Goal: Task Accomplishment & Management: Complete application form

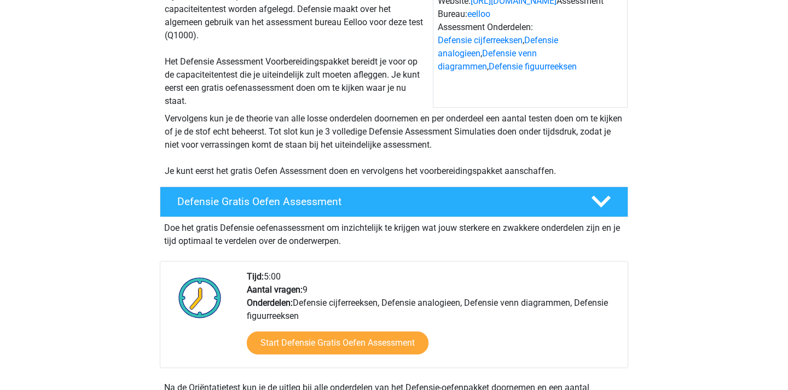
scroll to position [187, 0]
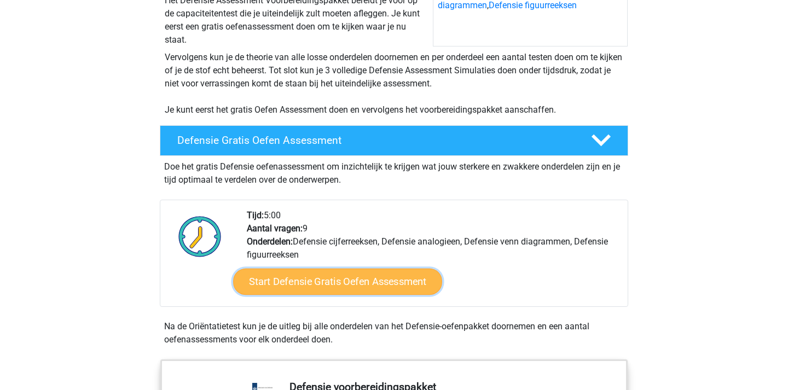
click at [330, 286] on link "Start Defensie Gratis Oefen Assessment" at bounding box center [337, 282] width 209 height 26
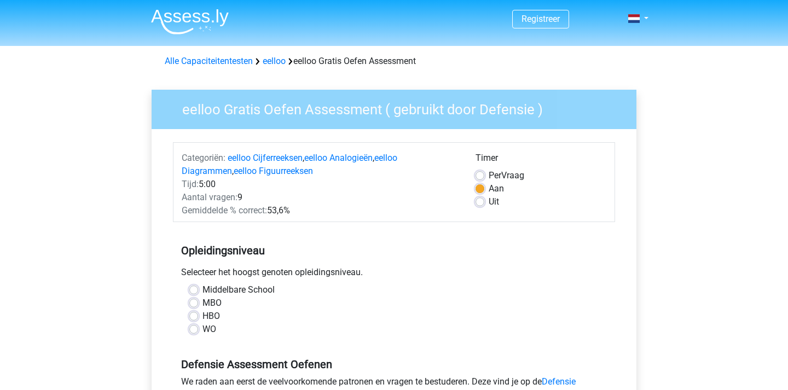
click at [201, 316] on div "HBO" at bounding box center [393, 316] width 409 height 13
click at [202, 314] on label "HBO" at bounding box center [211, 316] width 18 height 13
click at [196, 314] on input "HBO" at bounding box center [193, 315] width 9 height 11
radio input "true"
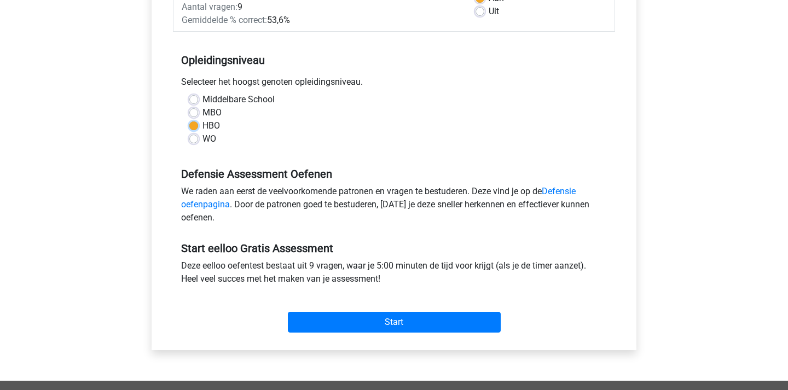
scroll to position [191, 0]
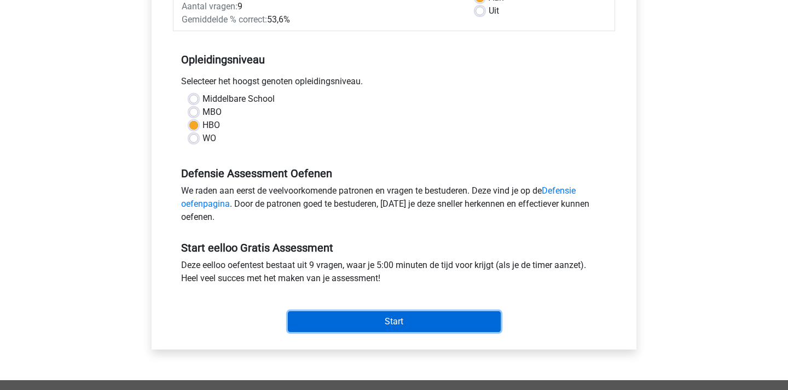
click at [353, 326] on input "Start" at bounding box center [394, 321] width 213 height 21
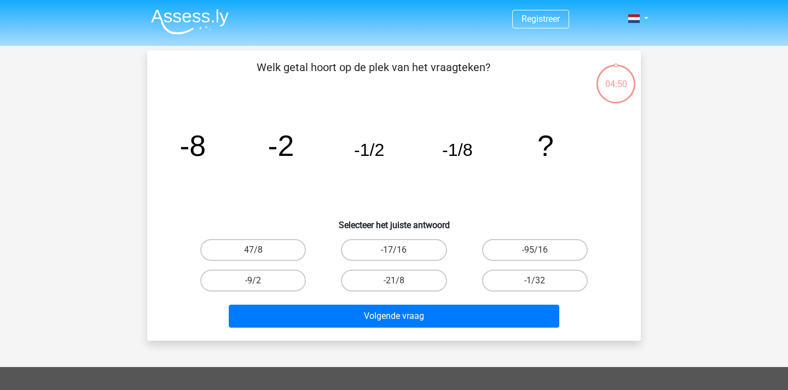
click at [534, 281] on input "-1/32" at bounding box center [537, 284] width 7 height 7
radio input "true"
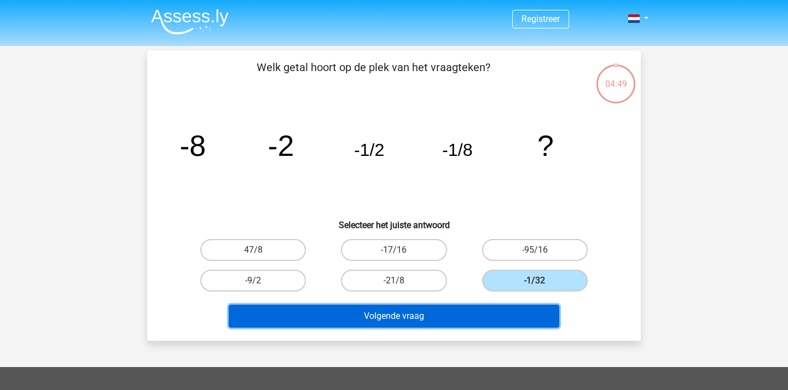
click at [455, 316] on button "Volgende vraag" at bounding box center [394, 316] width 331 height 23
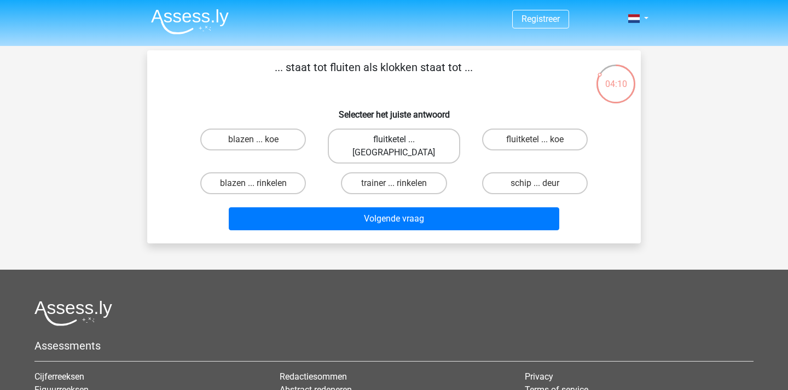
click at [402, 142] on label "fluitketel ... luiden" at bounding box center [394, 146] width 132 height 35
click at [401, 142] on input "fluitketel ... luiden" at bounding box center [397, 143] width 7 height 7
radio input "true"
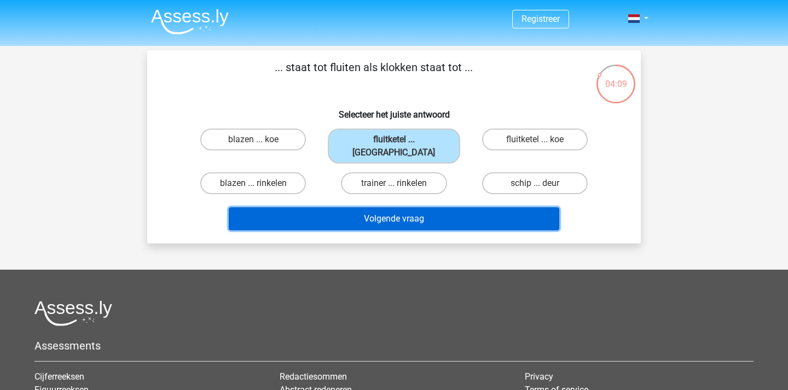
click at [449, 207] on button "Volgende vraag" at bounding box center [394, 218] width 331 height 23
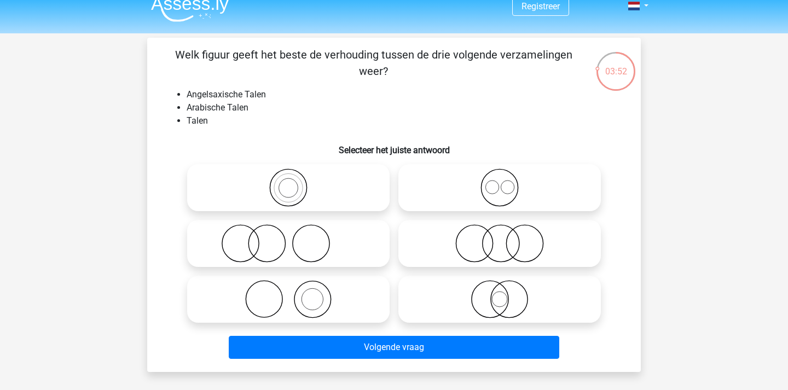
scroll to position [11, 0]
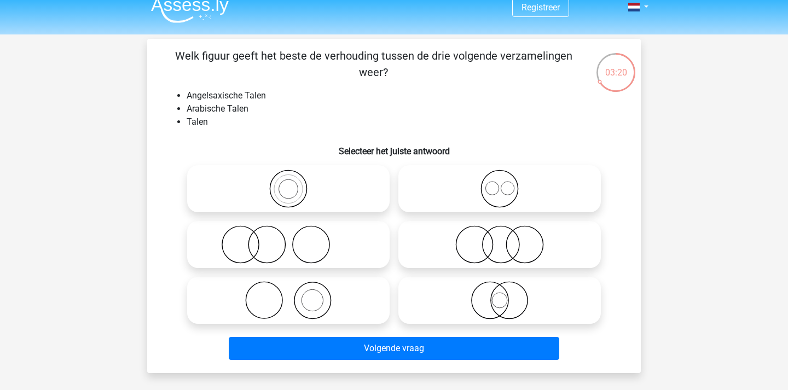
click at [200, 98] on li "Angelsaxische Talen" at bounding box center [405, 95] width 437 height 13
click at [322, 95] on li "Angelsaxische Talen" at bounding box center [405, 95] width 437 height 13
click at [500, 192] on icon at bounding box center [500, 189] width 194 height 38
click at [500, 183] on input "radio" at bounding box center [502, 179] width 7 height 7
radio input "true"
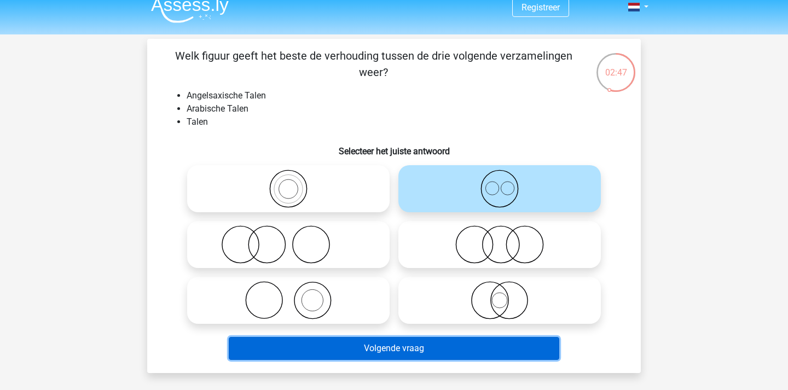
click at [402, 352] on button "Volgende vraag" at bounding box center [394, 348] width 331 height 23
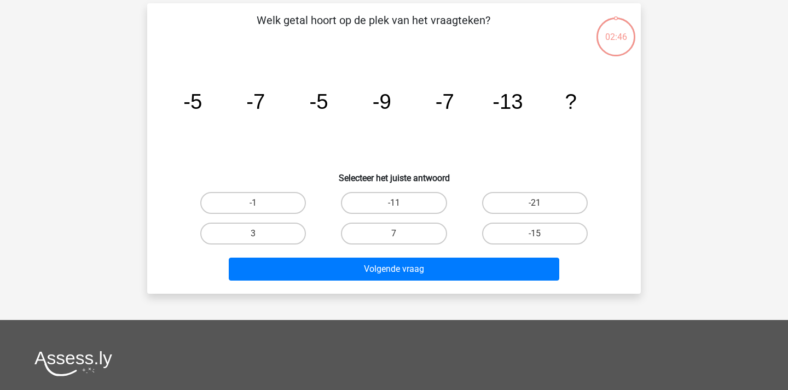
scroll to position [50, 0]
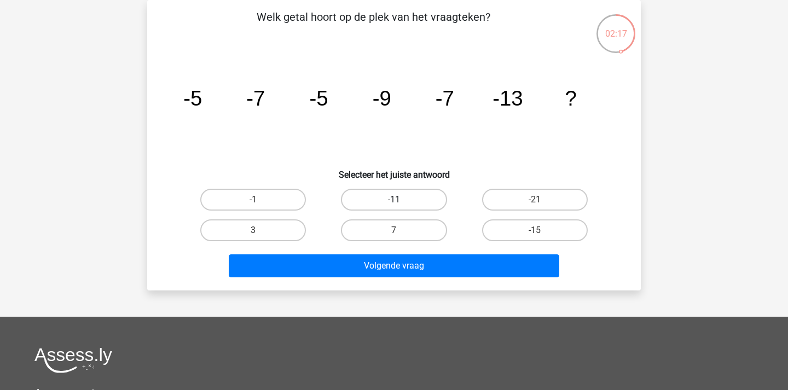
click at [422, 206] on label "-11" at bounding box center [394, 200] width 106 height 22
click at [401, 206] on input "-11" at bounding box center [397, 203] width 7 height 7
radio input "true"
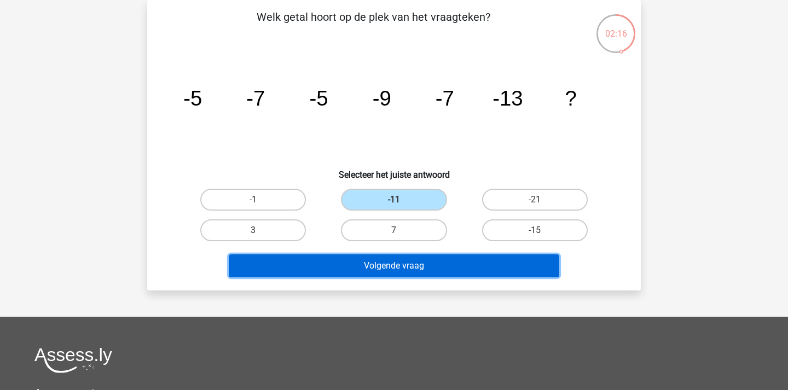
click at [423, 263] on button "Volgende vraag" at bounding box center [394, 265] width 331 height 23
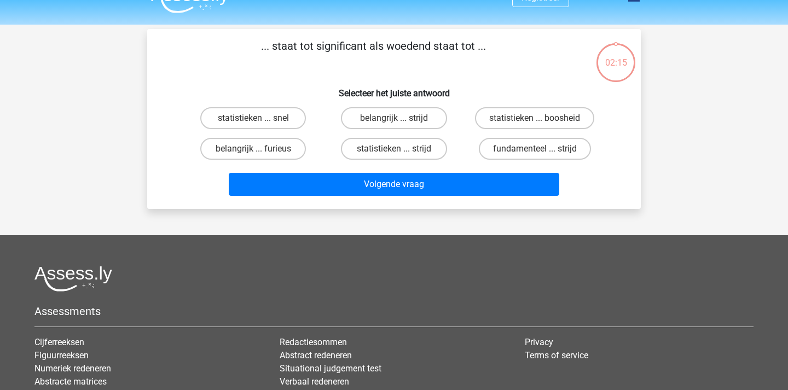
scroll to position [0, 0]
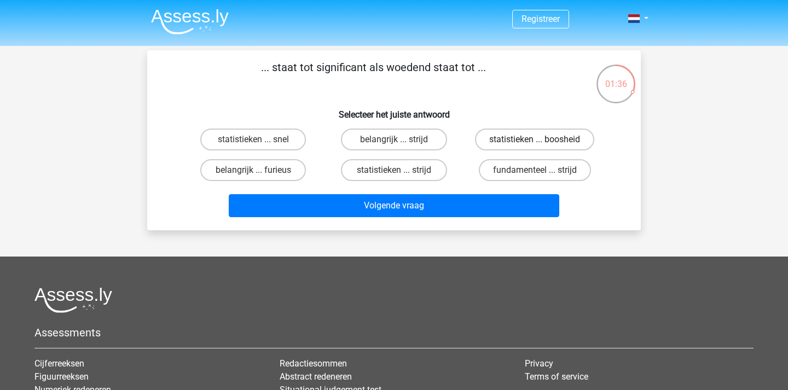
click at [555, 141] on label "statistieken ... boosheid" at bounding box center [534, 140] width 119 height 22
click at [542, 141] on input "statistieken ... boosheid" at bounding box center [537, 143] width 7 height 7
radio input "true"
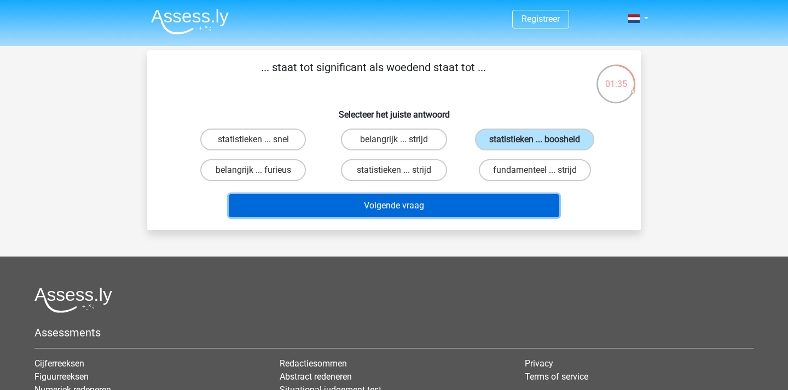
click at [420, 212] on button "Volgende vraag" at bounding box center [394, 205] width 331 height 23
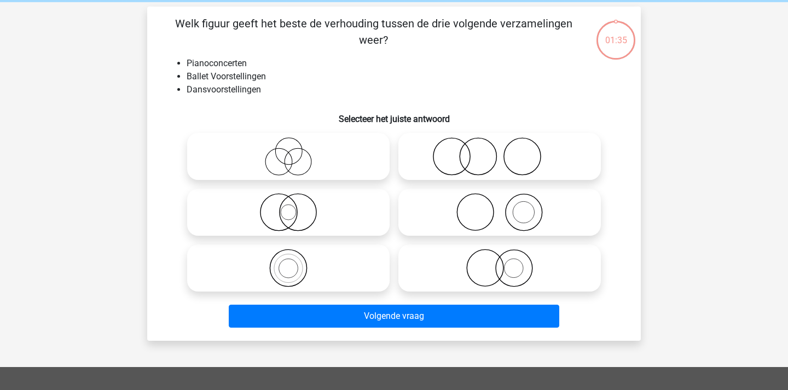
scroll to position [50, 0]
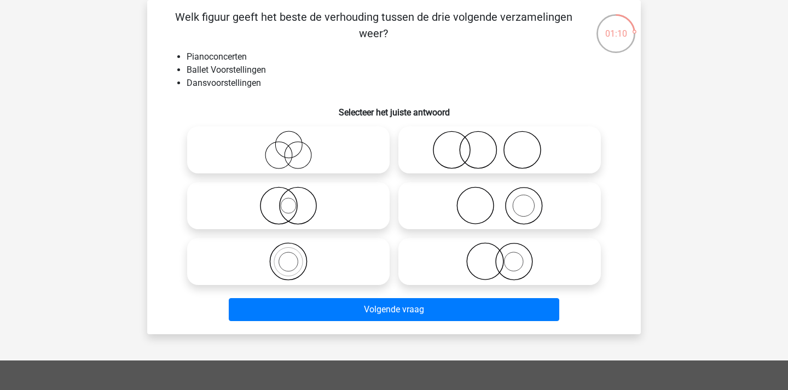
click at [459, 162] on icon at bounding box center [500, 150] width 194 height 38
click at [499, 144] on input "radio" at bounding box center [502, 140] width 7 height 7
radio input "true"
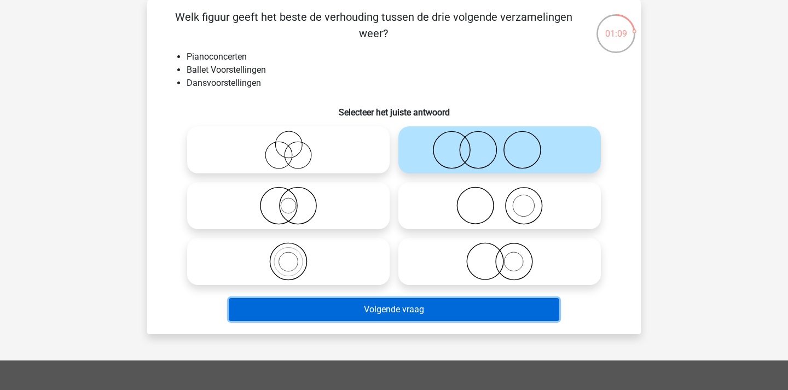
click at [341, 307] on button "Volgende vraag" at bounding box center [394, 309] width 331 height 23
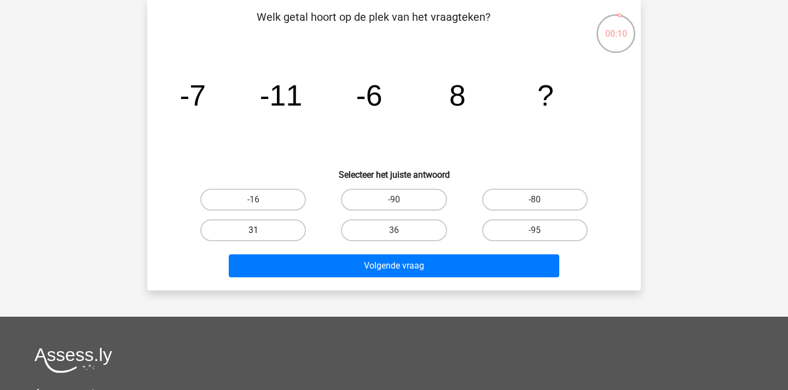
click at [267, 236] on label "31" at bounding box center [253, 230] width 106 height 22
click at [260, 236] on input "31" at bounding box center [256, 233] width 7 height 7
radio input "true"
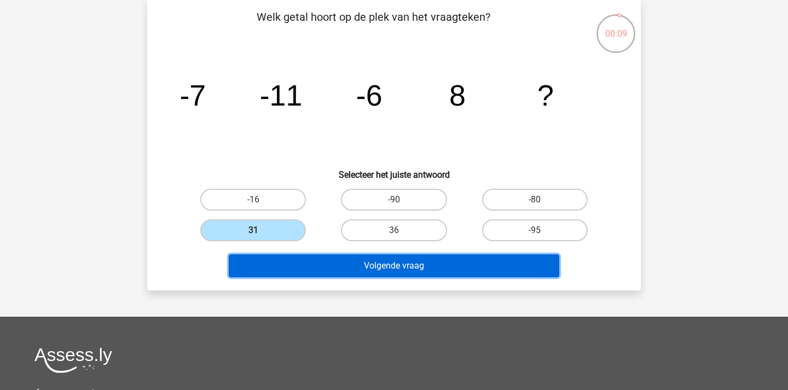
click at [321, 270] on button "Volgende vraag" at bounding box center [394, 265] width 331 height 23
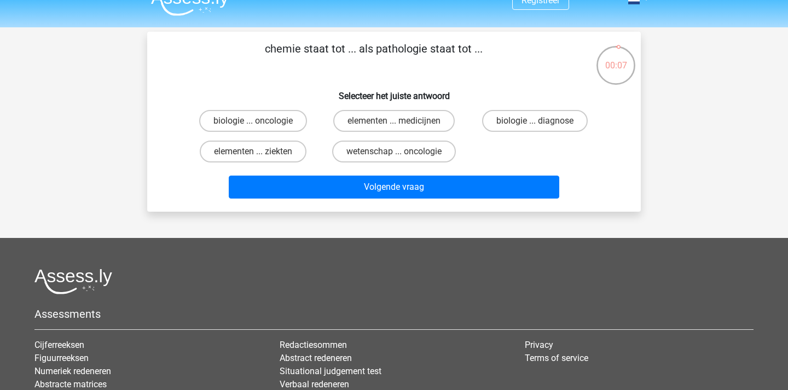
scroll to position [13, 0]
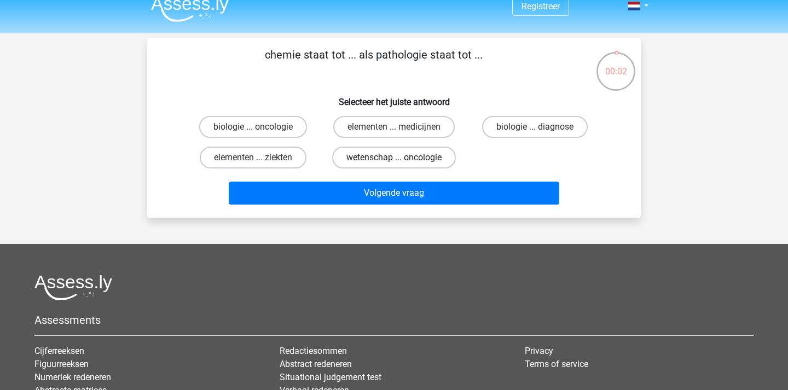
click at [392, 161] on label "wetenschap ... oncologie" at bounding box center [394, 158] width 124 height 22
click at [394, 161] on input "wetenschap ... oncologie" at bounding box center [397, 161] width 7 height 7
radio input "true"
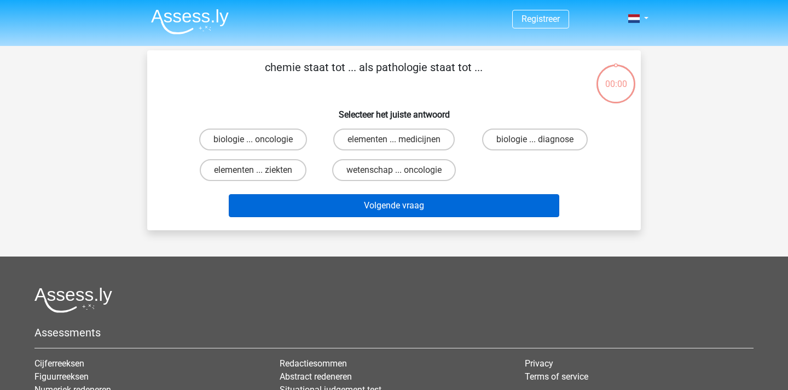
scroll to position [13, 0]
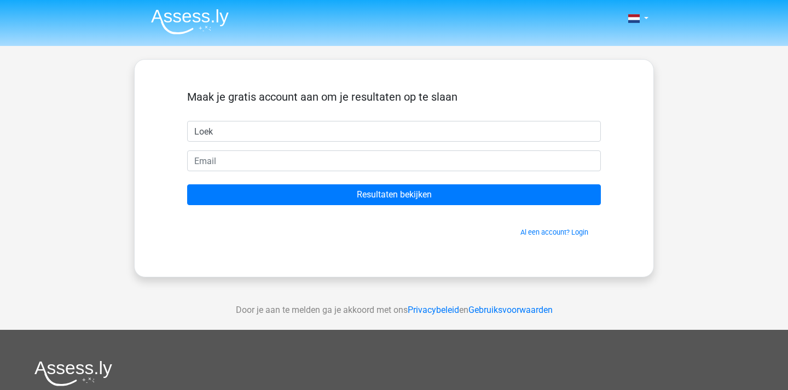
type input "Loek"
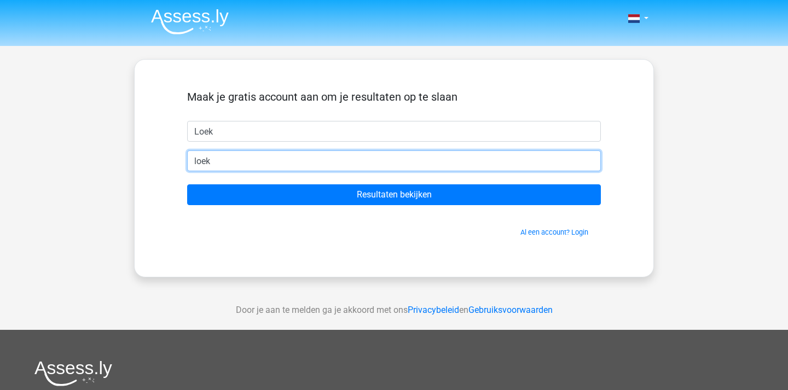
type input "[EMAIL_ADDRESS][DOMAIN_NAME]"
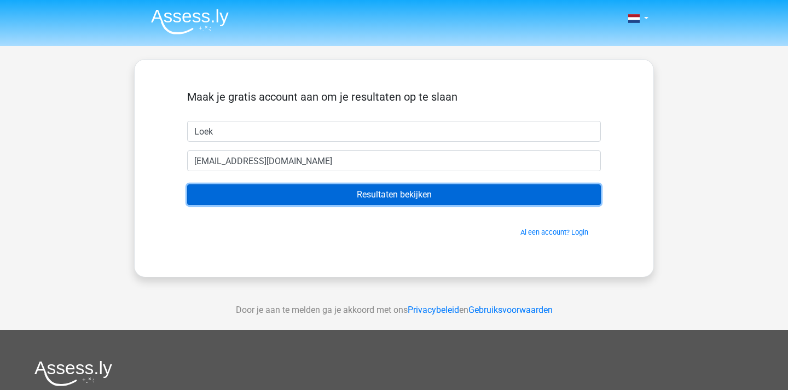
click at [297, 201] on input "Resultaten bekijken" at bounding box center [394, 194] width 414 height 21
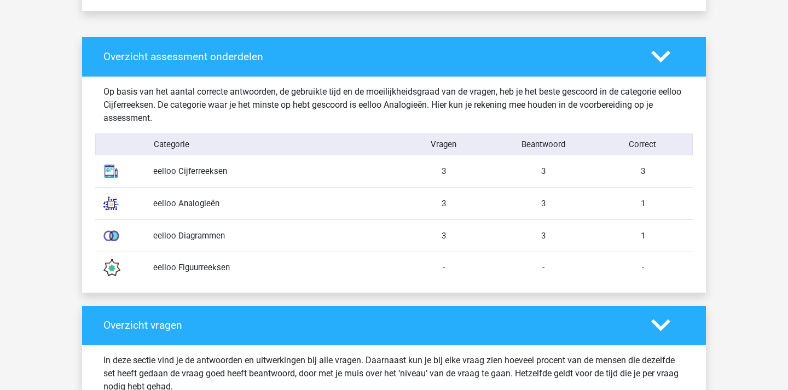
scroll to position [821, 0]
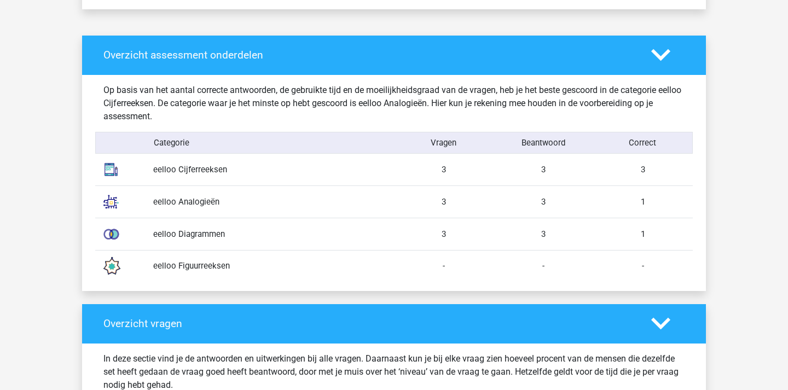
click at [530, 167] on div "3" at bounding box center [543, 170] width 100 height 12
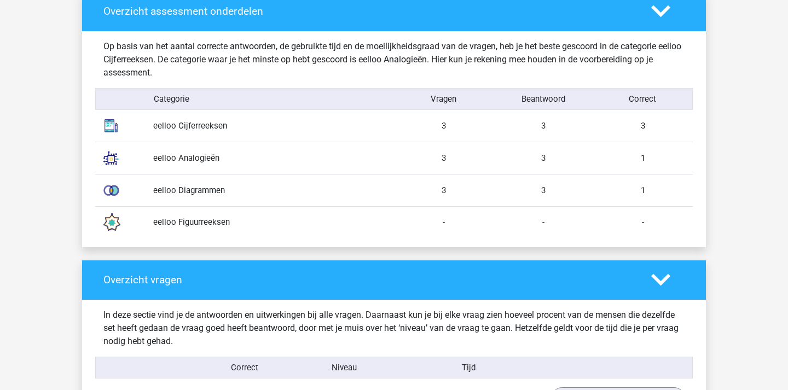
scroll to position [870, 0]
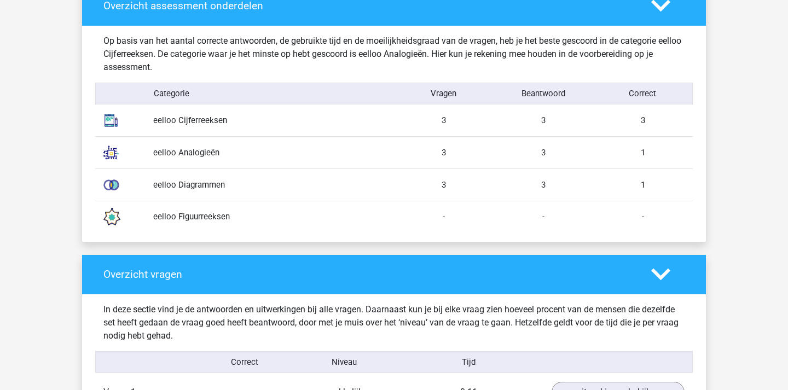
click at [661, 8] on polygon at bounding box center [660, 6] width 19 height 12
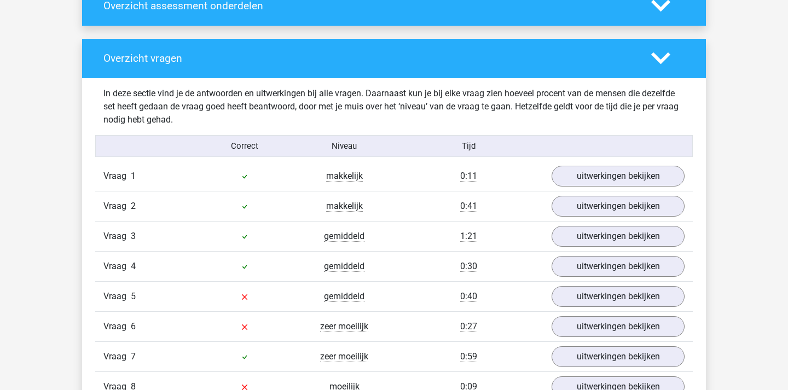
click at [661, 8] on polygon at bounding box center [660, 6] width 19 height 12
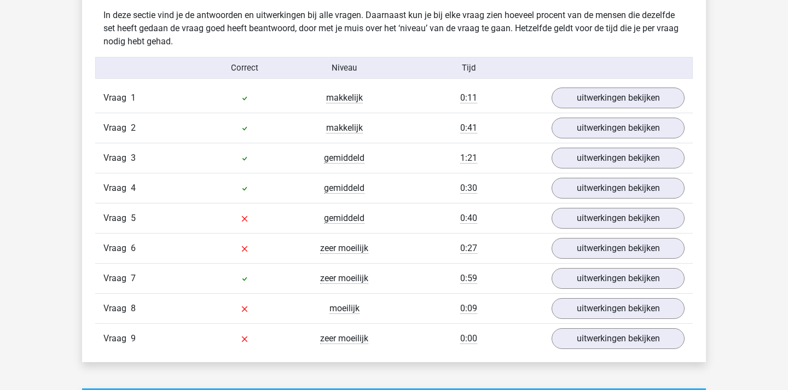
scroll to position [1166, 0]
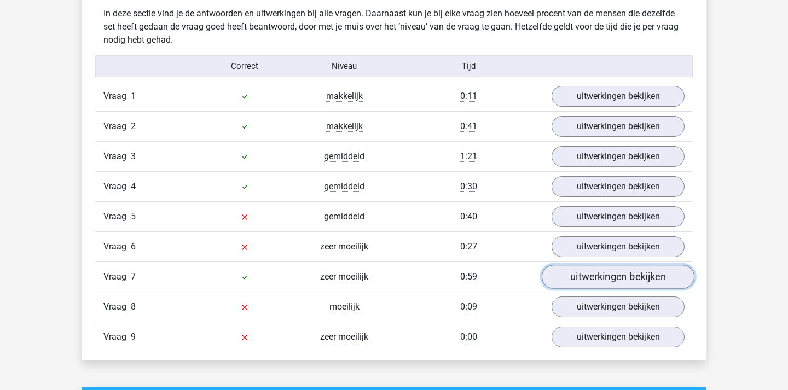
click at [606, 276] on link "uitwerkingen bekijken" at bounding box center [618, 277] width 153 height 24
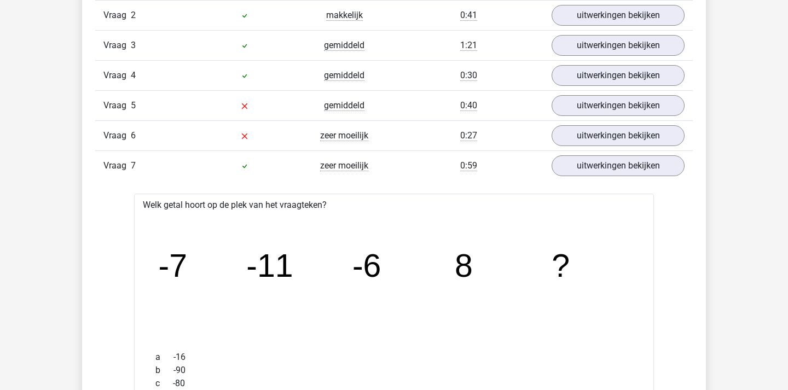
scroll to position [1101, 0]
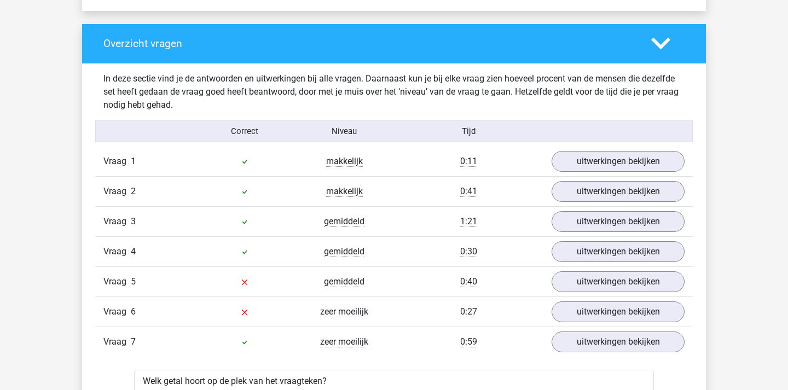
click at [377, 195] on div "makkelijk" at bounding box center [344, 191] width 100 height 13
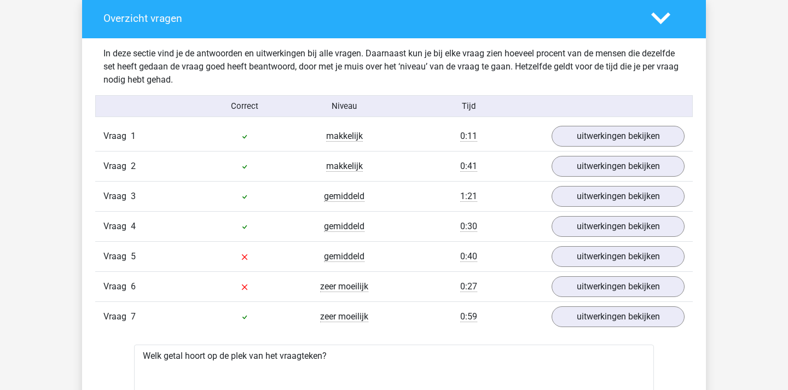
scroll to position [1126, 0]
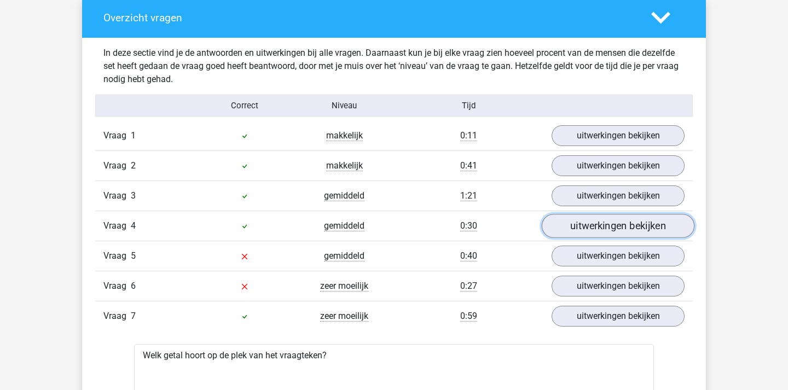
click at [624, 224] on link "uitwerkingen bekijken" at bounding box center [618, 226] width 153 height 24
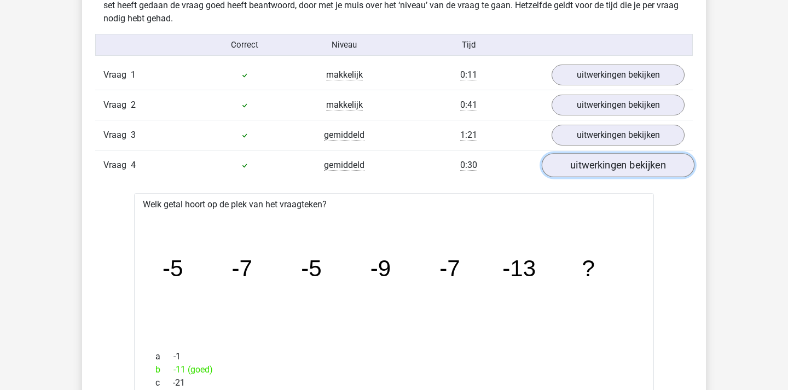
scroll to position [1198, 0]
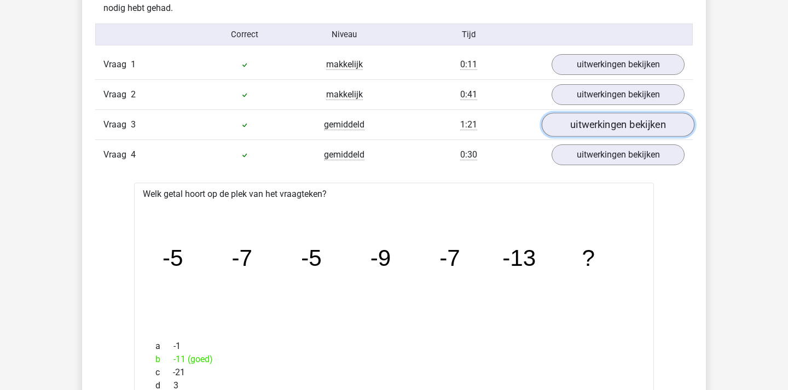
click at [632, 120] on link "uitwerkingen bekijken" at bounding box center [618, 125] width 153 height 24
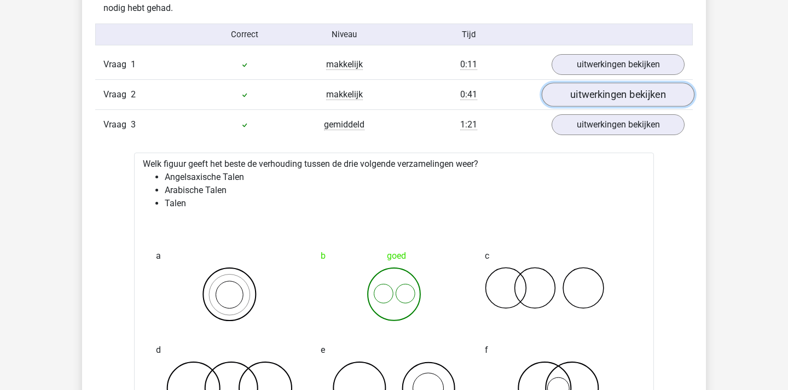
click at [636, 101] on link "uitwerkingen bekijken" at bounding box center [618, 95] width 153 height 24
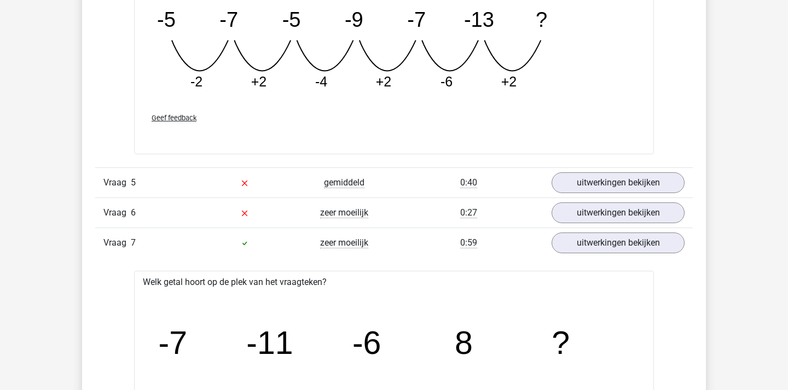
scroll to position [2677, 0]
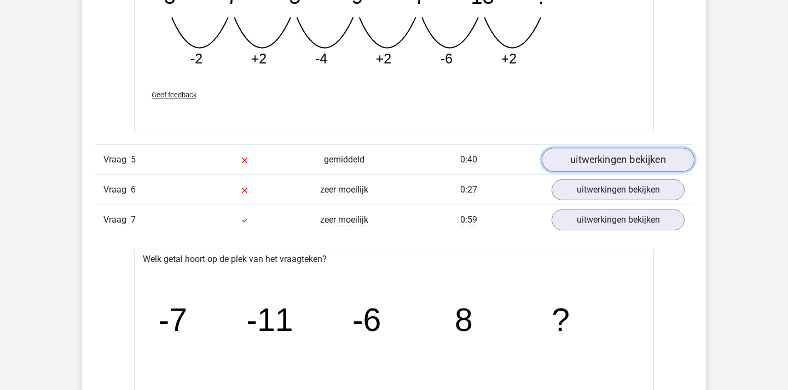
click at [607, 158] on link "uitwerkingen bekijken" at bounding box center [618, 160] width 153 height 24
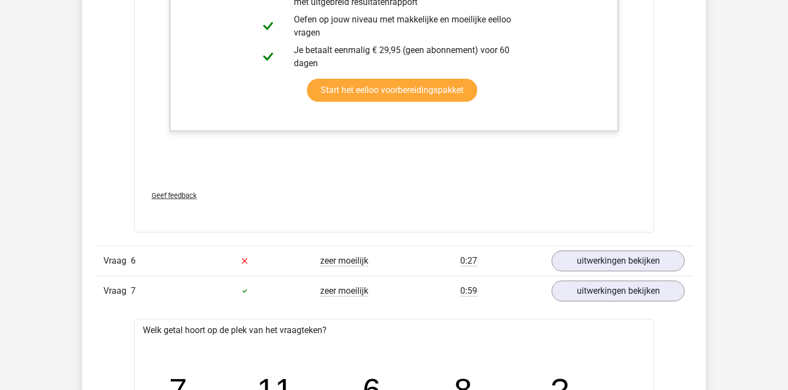
scroll to position [3191, 0]
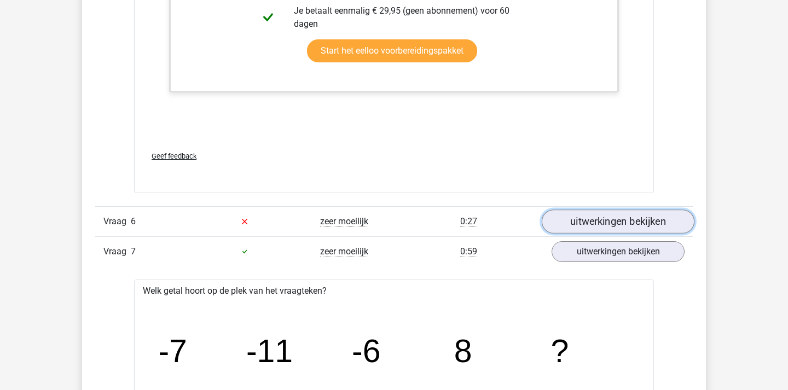
click at [584, 225] on link "uitwerkingen bekijken" at bounding box center [618, 222] width 153 height 24
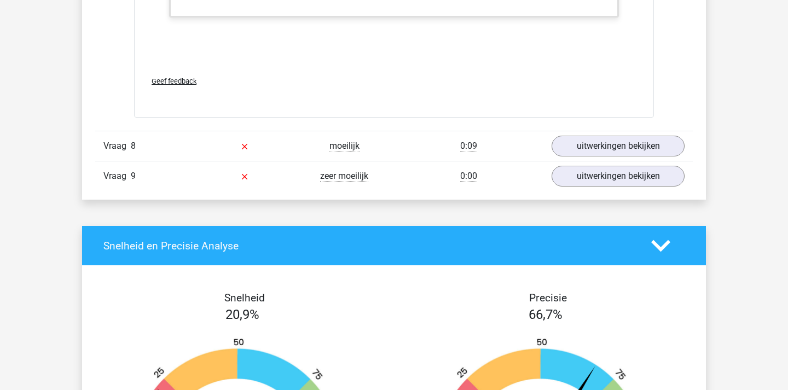
scroll to position [4409, 0]
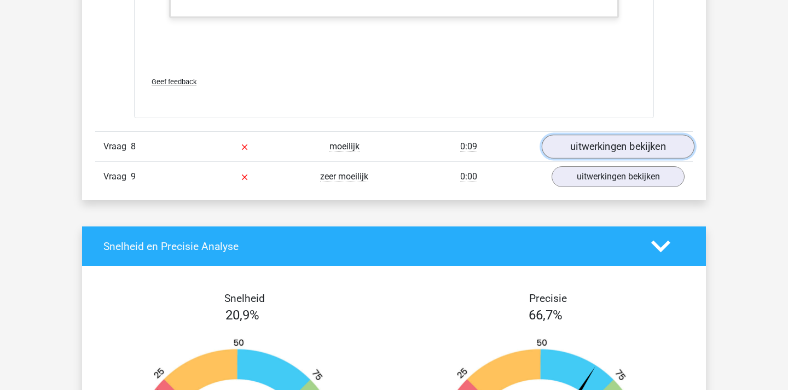
click at [578, 143] on link "uitwerkingen bekijken" at bounding box center [618, 147] width 153 height 24
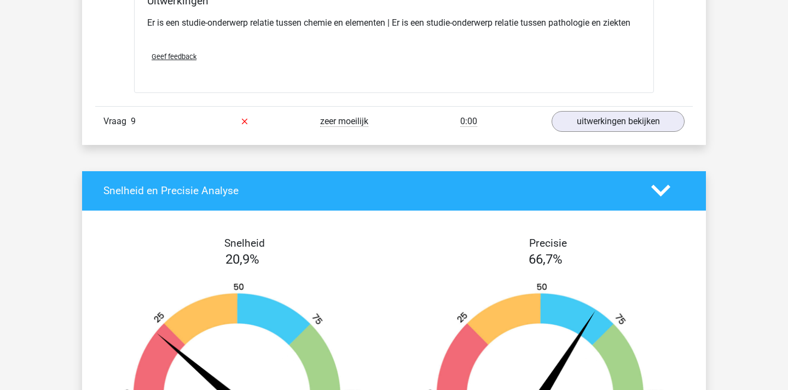
scroll to position [4730, 0]
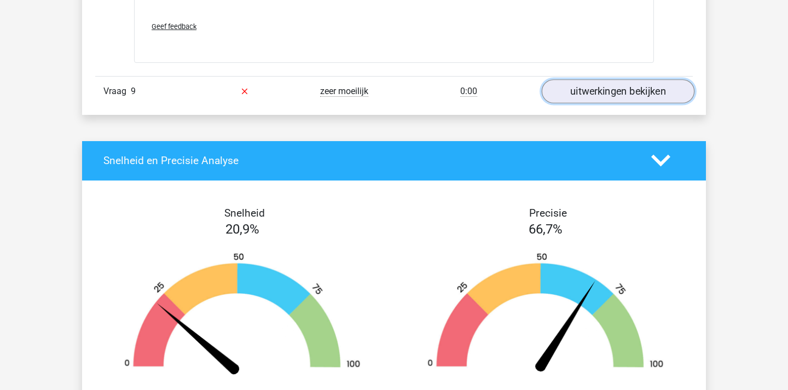
click at [639, 92] on link "uitwerkingen bekijken" at bounding box center [618, 91] width 153 height 24
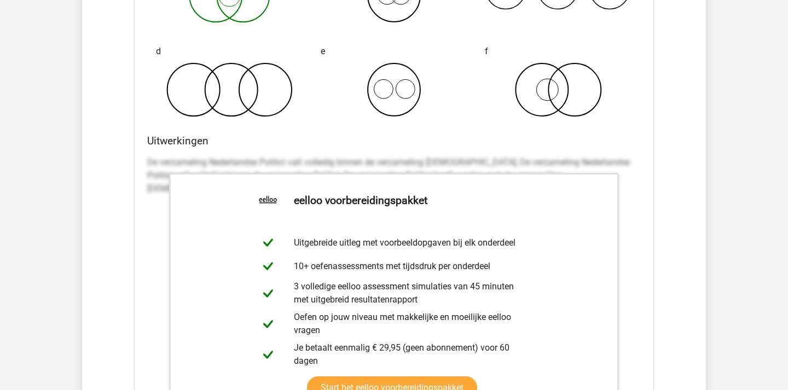
scroll to position [5106, 0]
